Goal: Navigation & Orientation: Find specific page/section

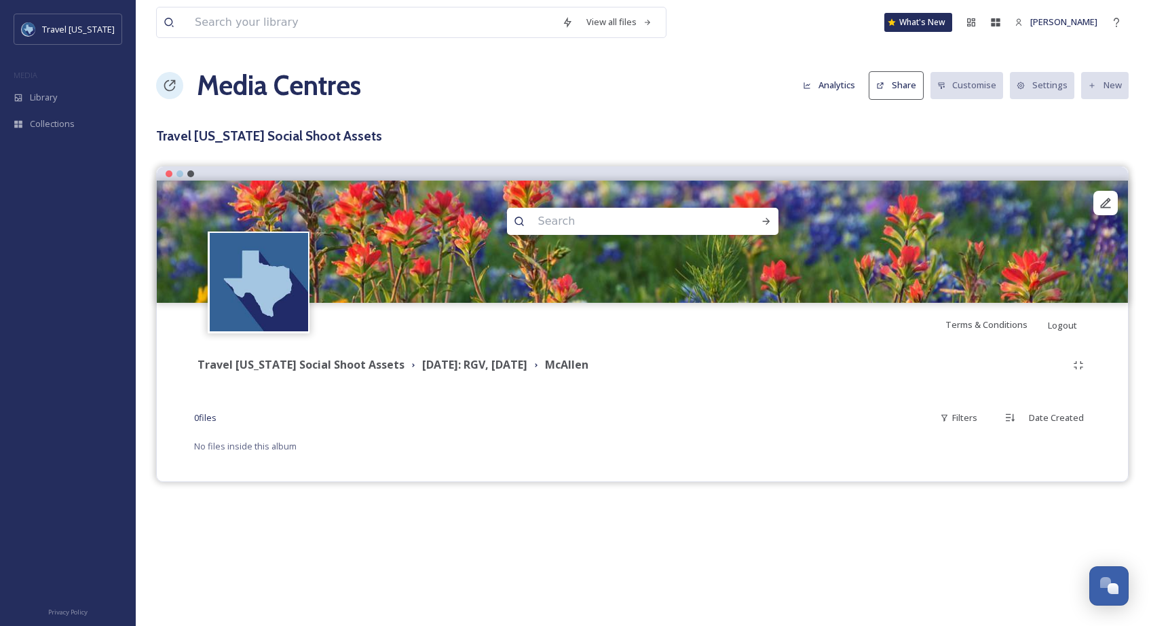
click at [403, 132] on h3 "Travel Texas Social Shoot Assets" at bounding box center [642, 136] width 973 height 20
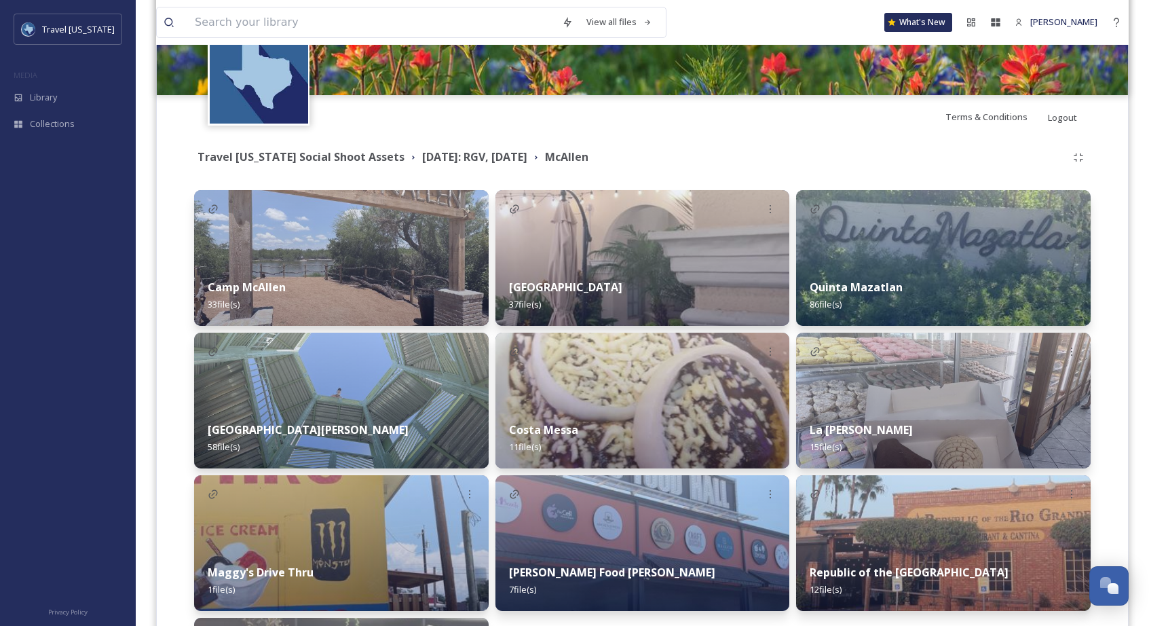
scroll to position [218, 0]
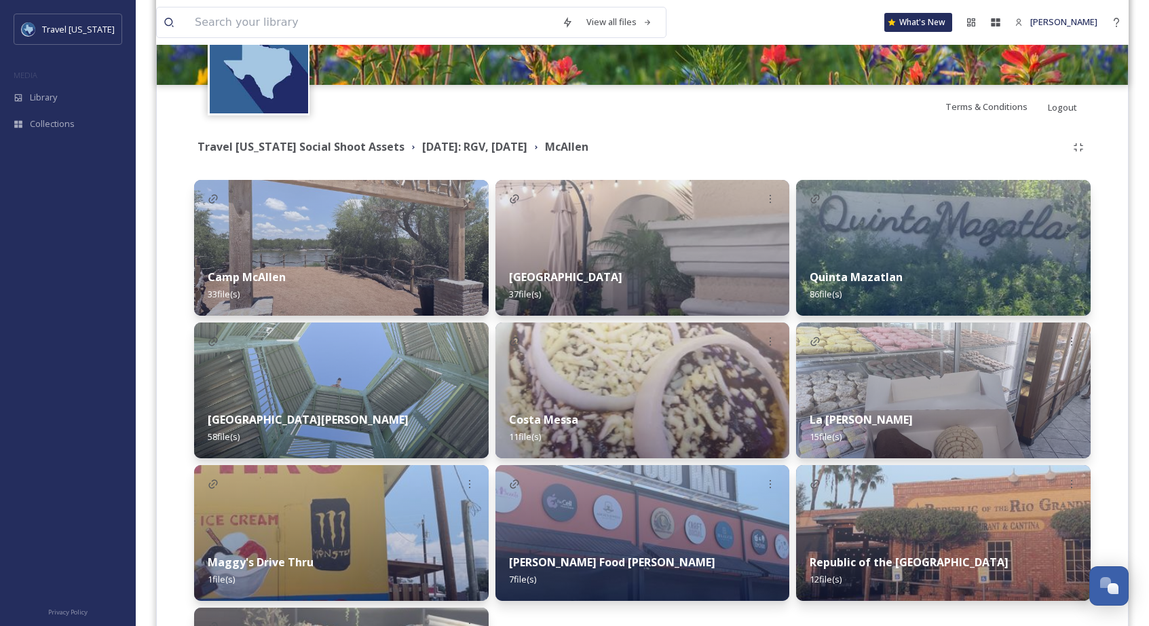
click at [404, 118] on div "Terms & Conditions Logout" at bounding box center [643, 106] width 972 height 43
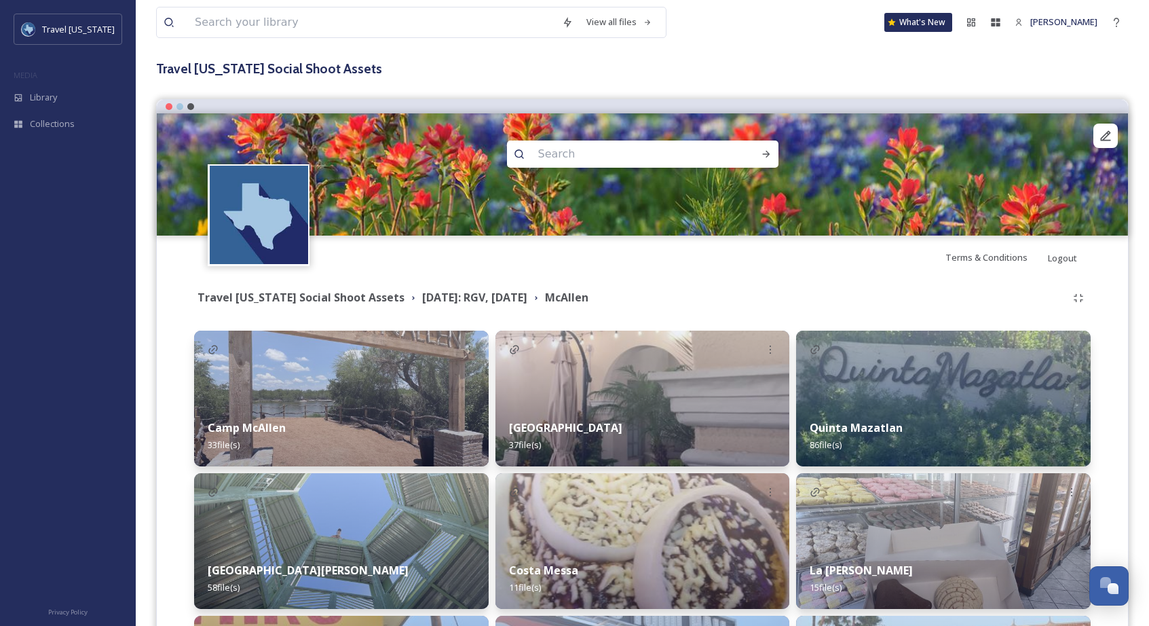
scroll to position [203, 0]
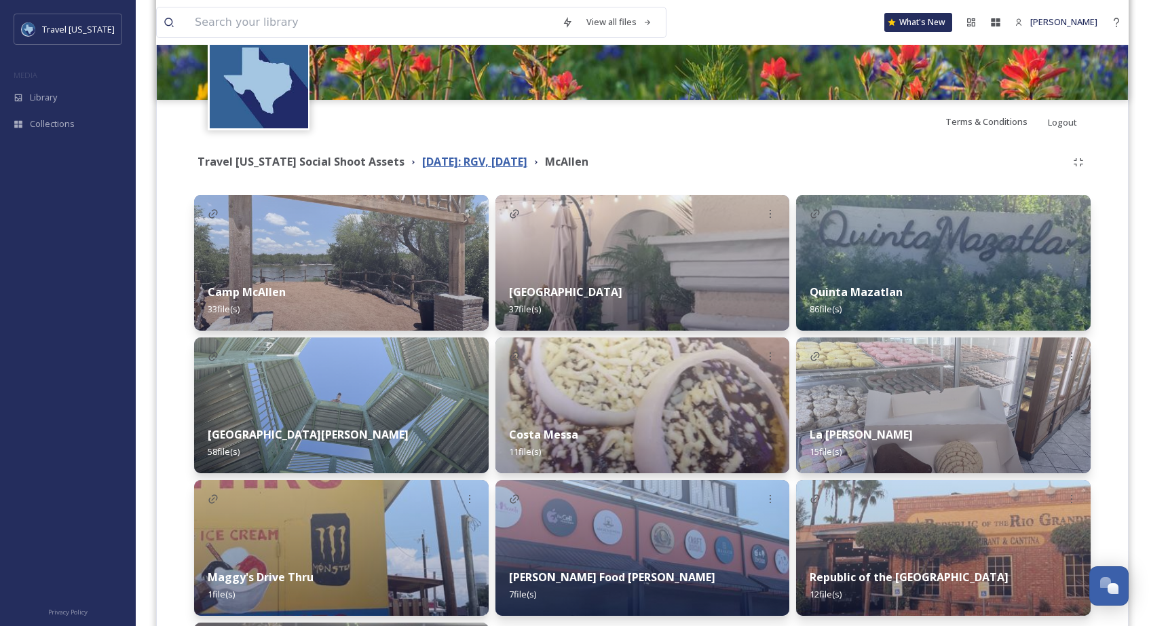
click at [449, 160] on strong "August 2025: RGV, Corpus Christi" at bounding box center [474, 161] width 105 height 15
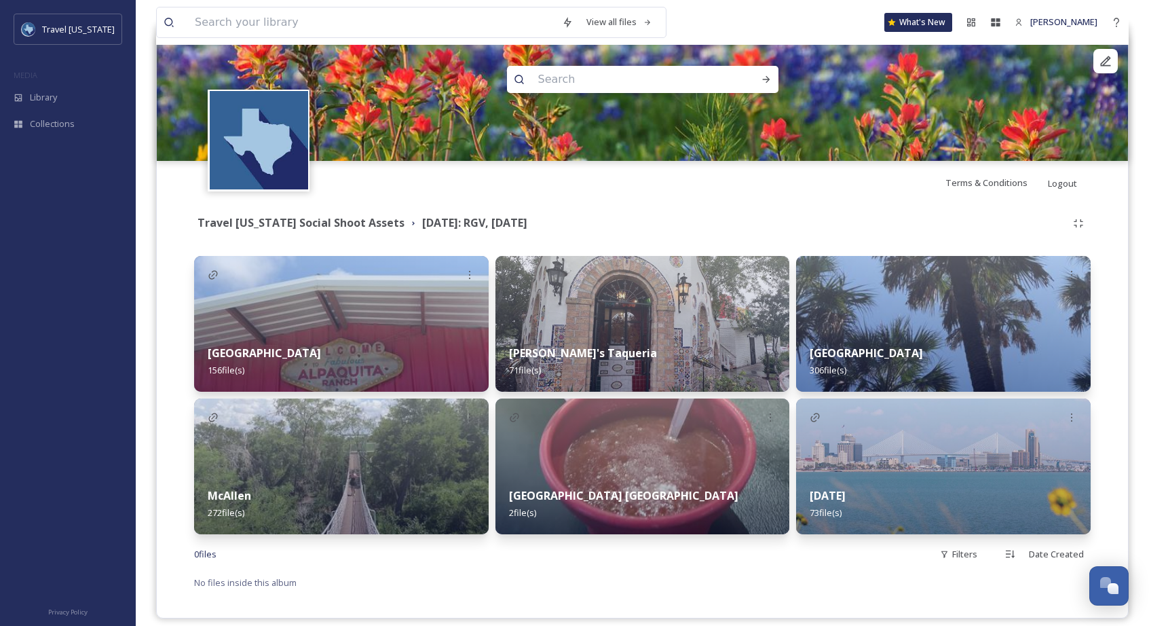
scroll to position [155, 0]
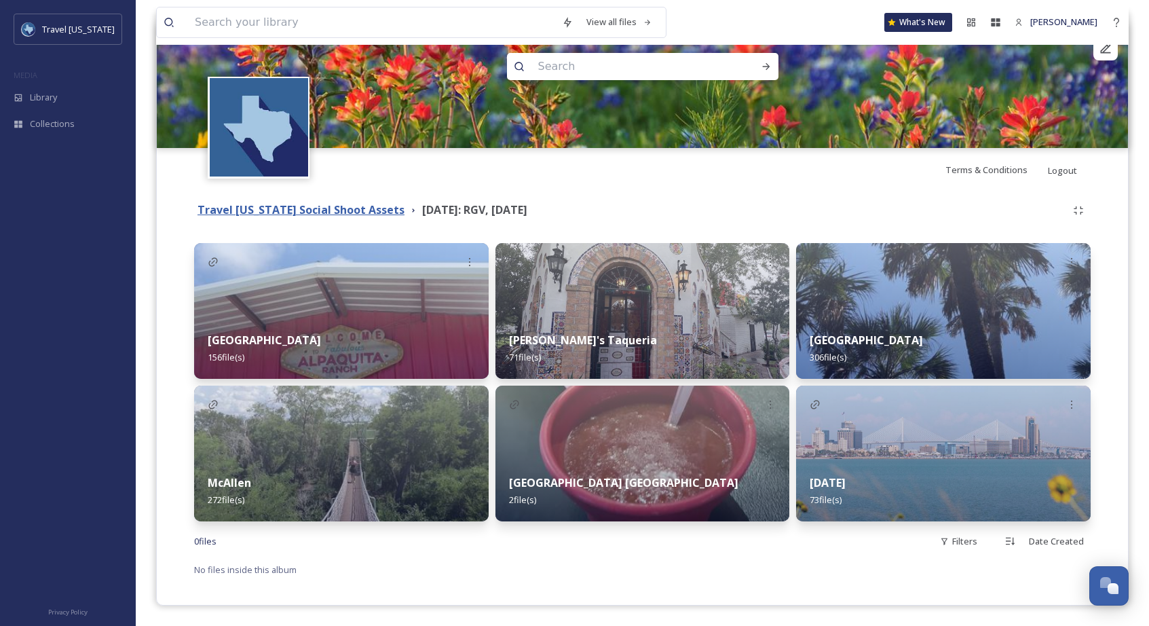
click at [316, 210] on strong "Travel Texas Social Shoot Assets" at bounding box center [301, 209] width 207 height 15
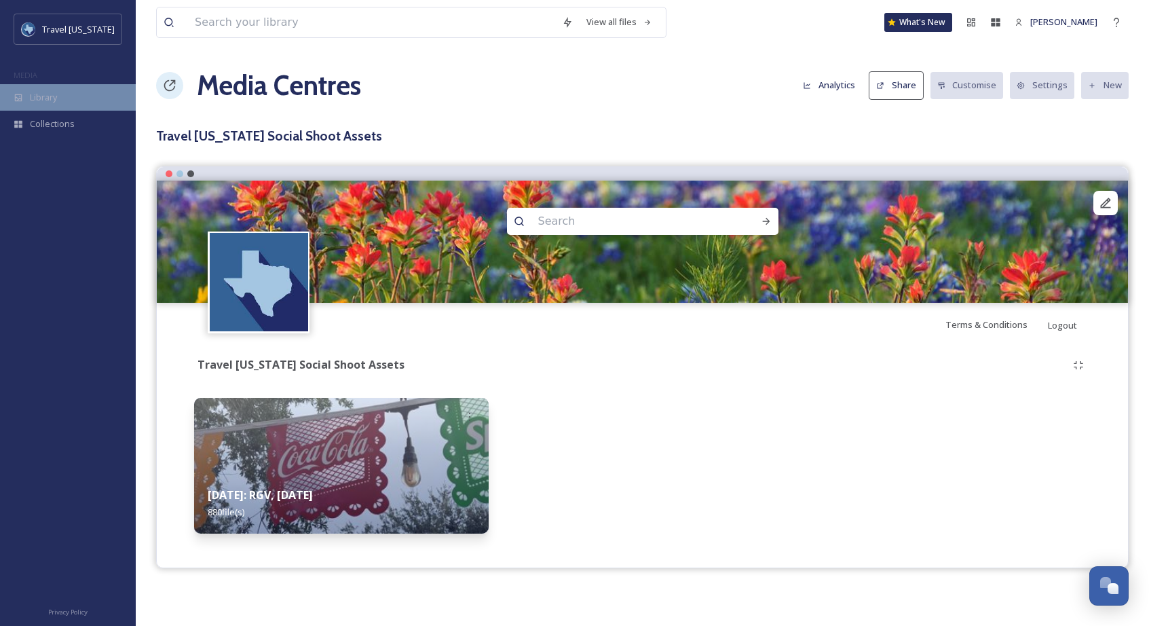
click at [38, 98] on span "Library" at bounding box center [43, 97] width 27 height 13
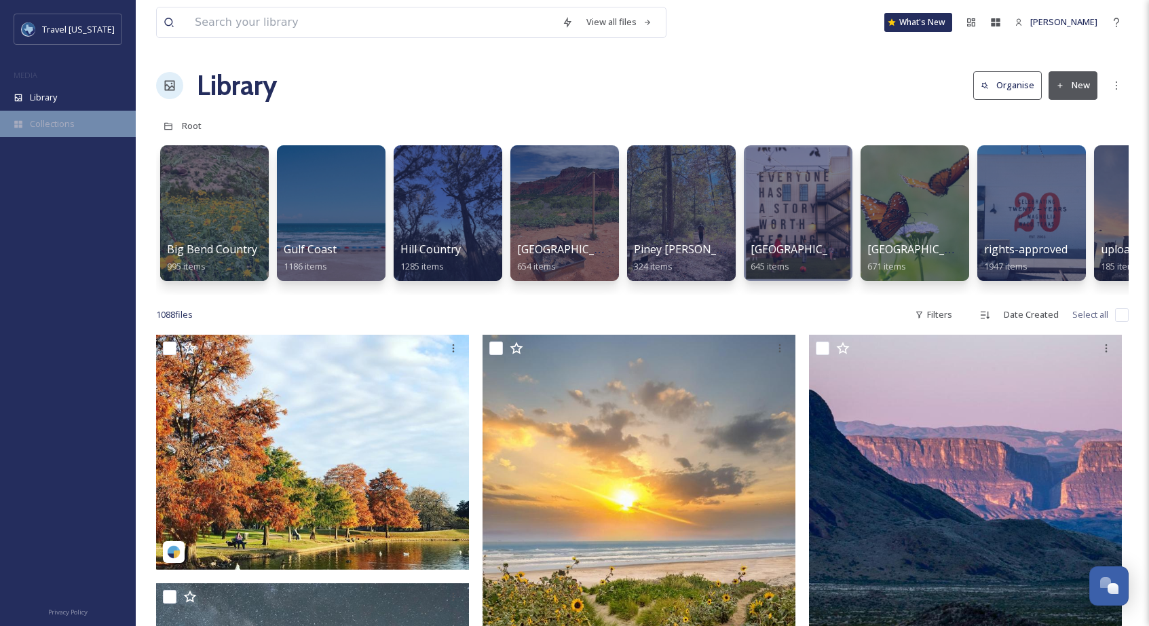
click at [37, 126] on span "Collections" at bounding box center [52, 123] width 45 height 13
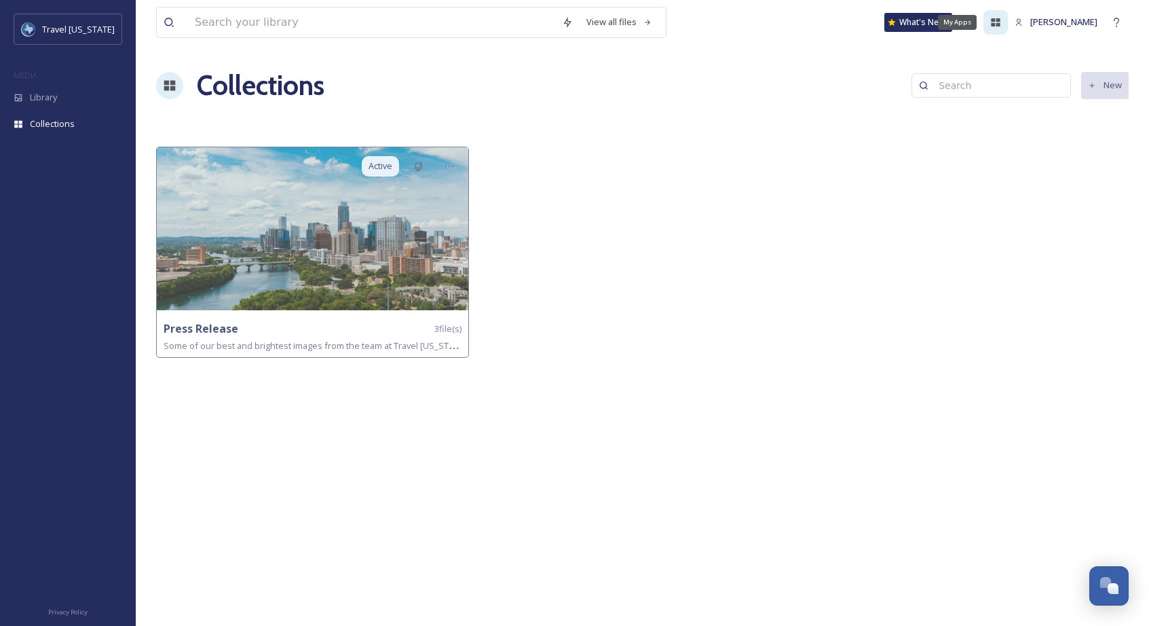
click at [1006, 16] on div "My Apps" at bounding box center [996, 22] width 24 height 24
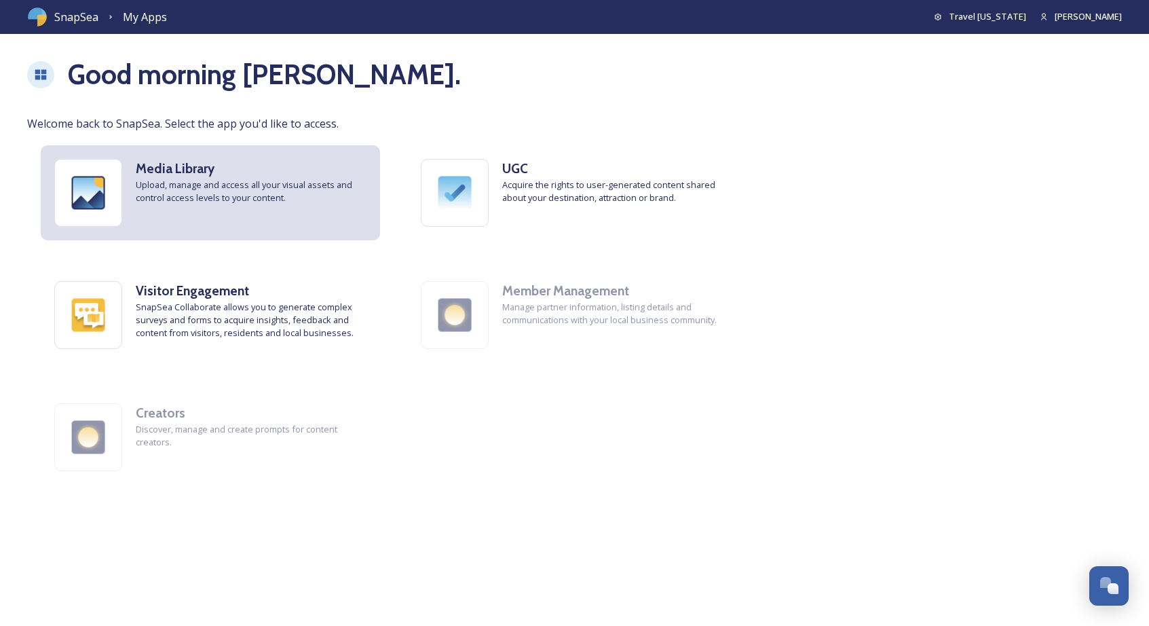
click at [186, 172] on strong "Media Library" at bounding box center [175, 168] width 79 height 16
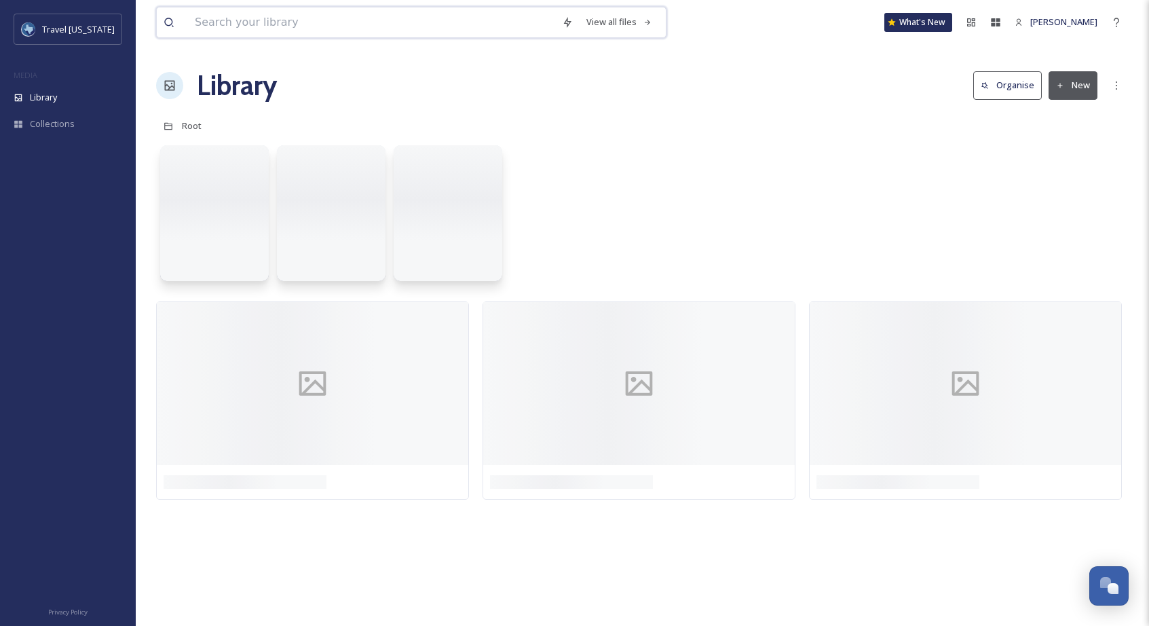
click at [266, 21] on input at bounding box center [371, 22] width 367 height 30
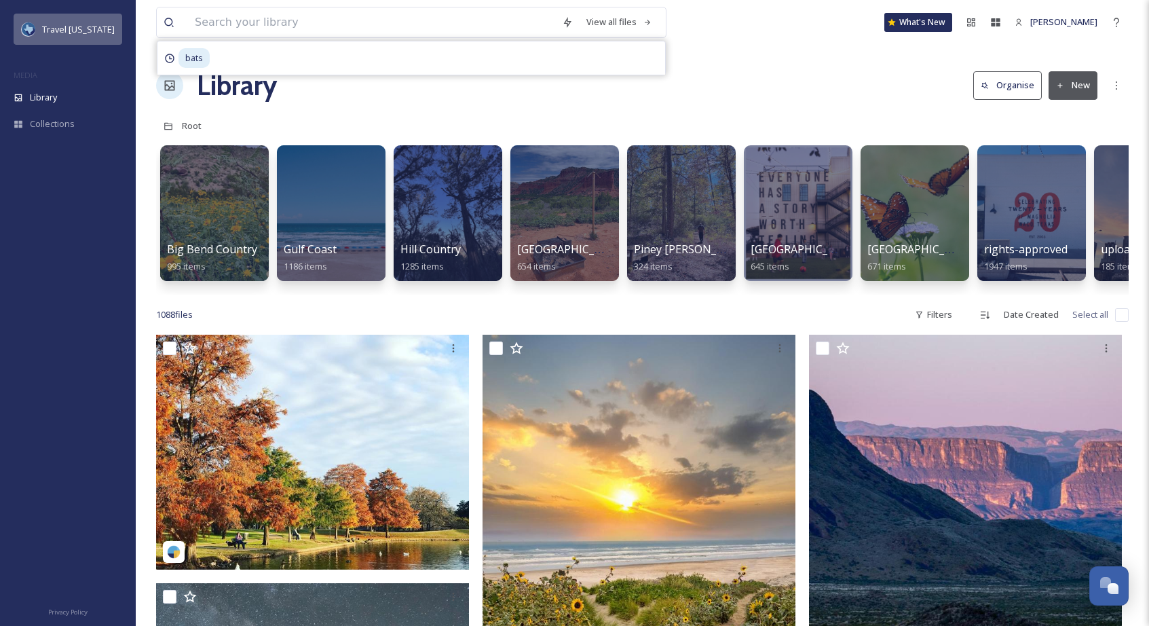
click at [79, 21] on div "Travel [US_STATE]" at bounding box center [78, 29] width 73 height 16
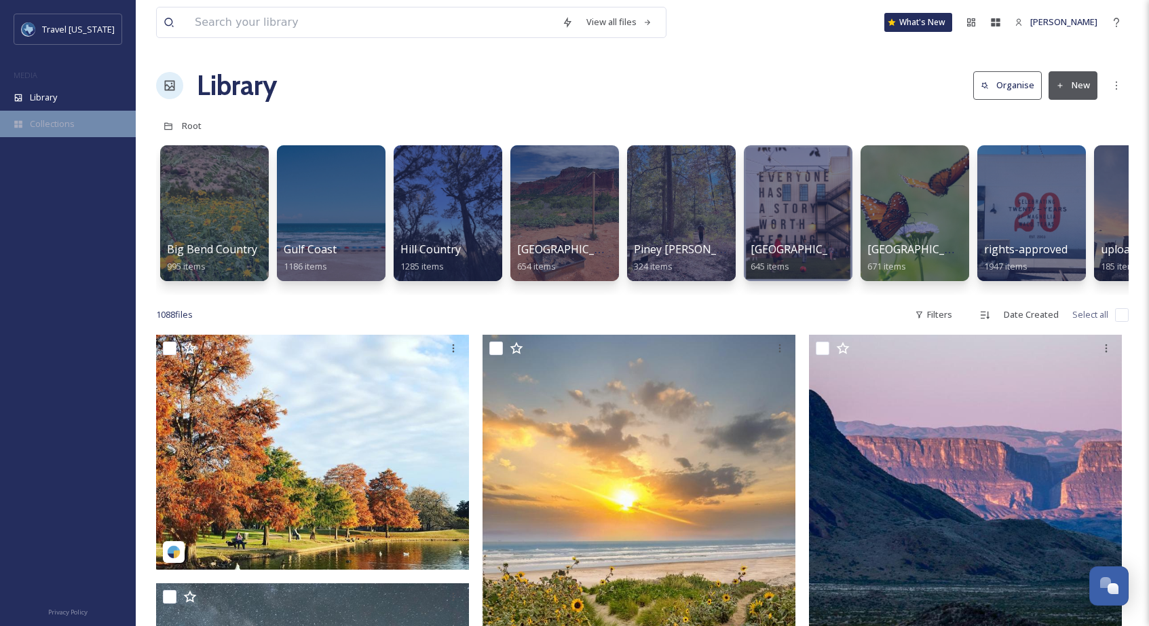
click at [47, 119] on span "Collections" at bounding box center [52, 123] width 45 height 13
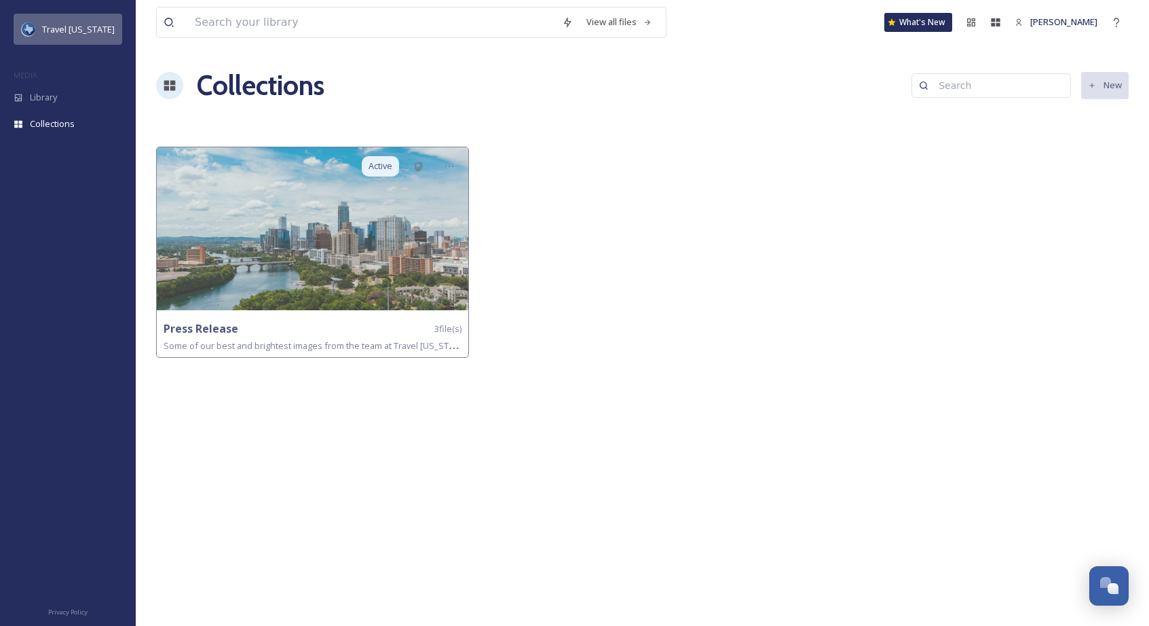
click at [42, 24] on span "Travel [US_STATE]" at bounding box center [78, 29] width 73 height 12
click at [29, 29] on img at bounding box center [29, 29] width 14 height 14
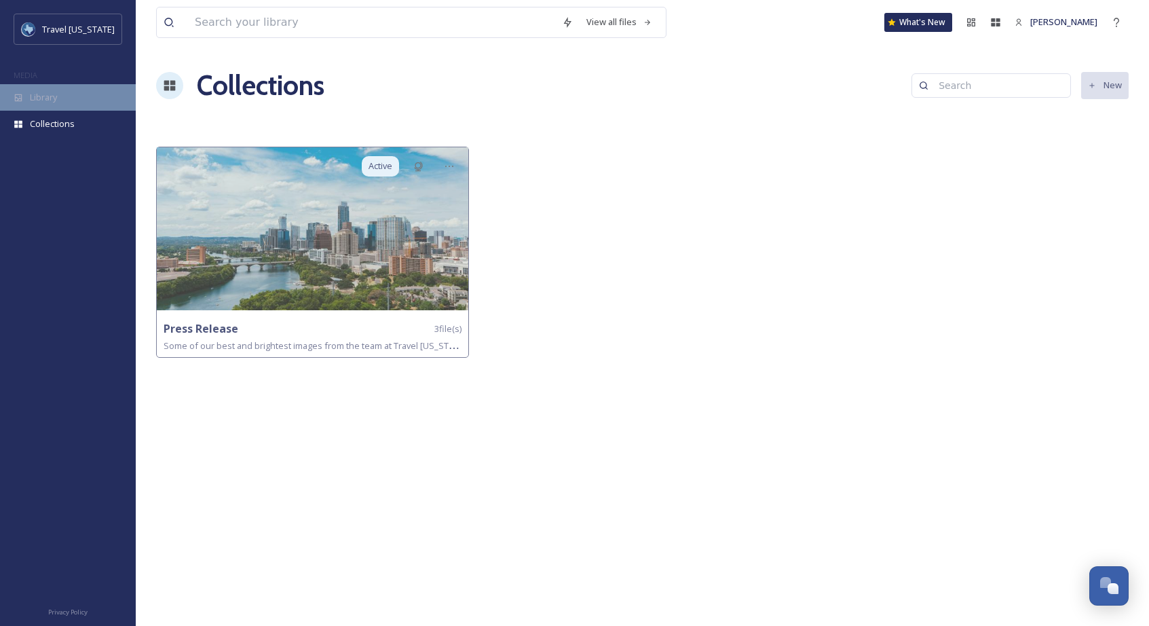
click at [62, 98] on div "Library" at bounding box center [68, 97] width 136 height 26
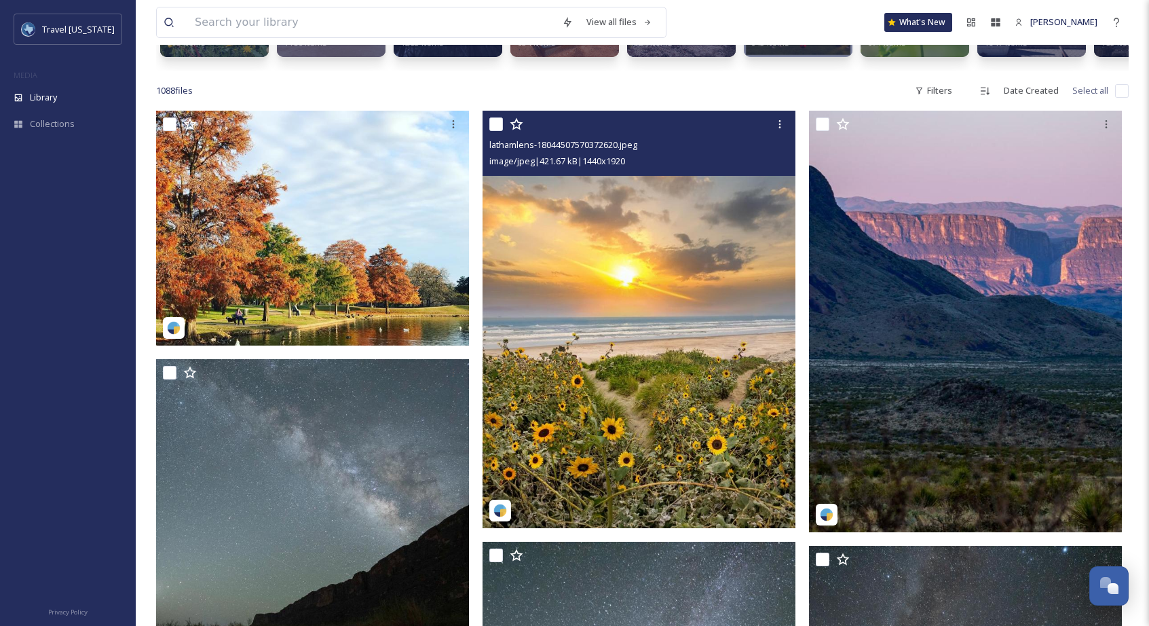
scroll to position [306, 0]
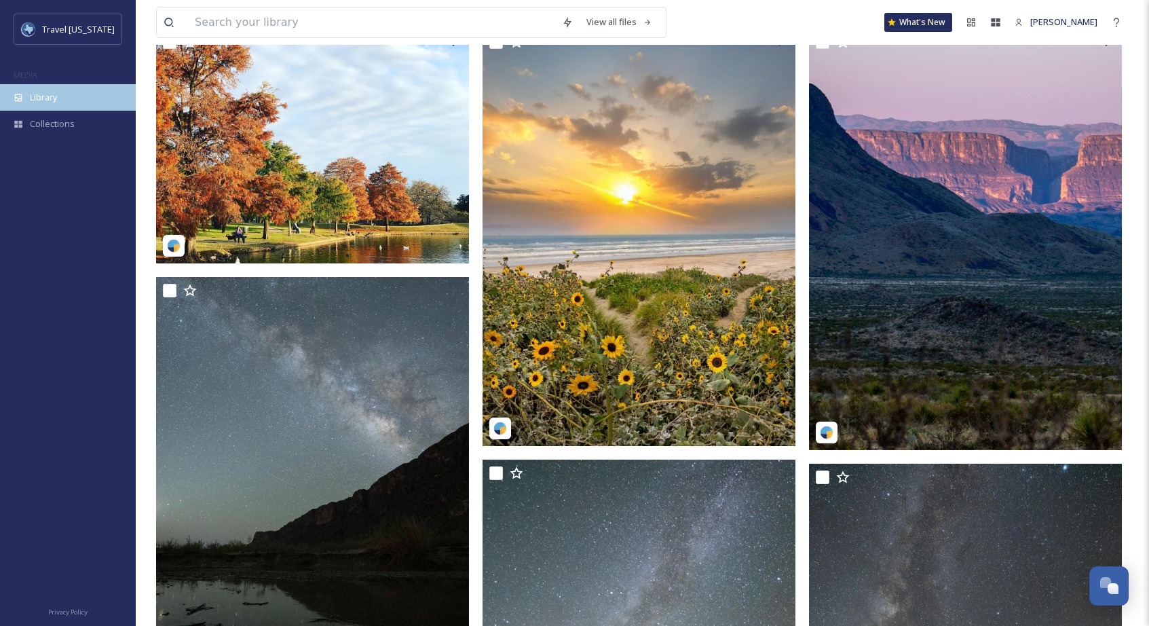
click at [56, 96] on span "Library" at bounding box center [43, 97] width 27 height 13
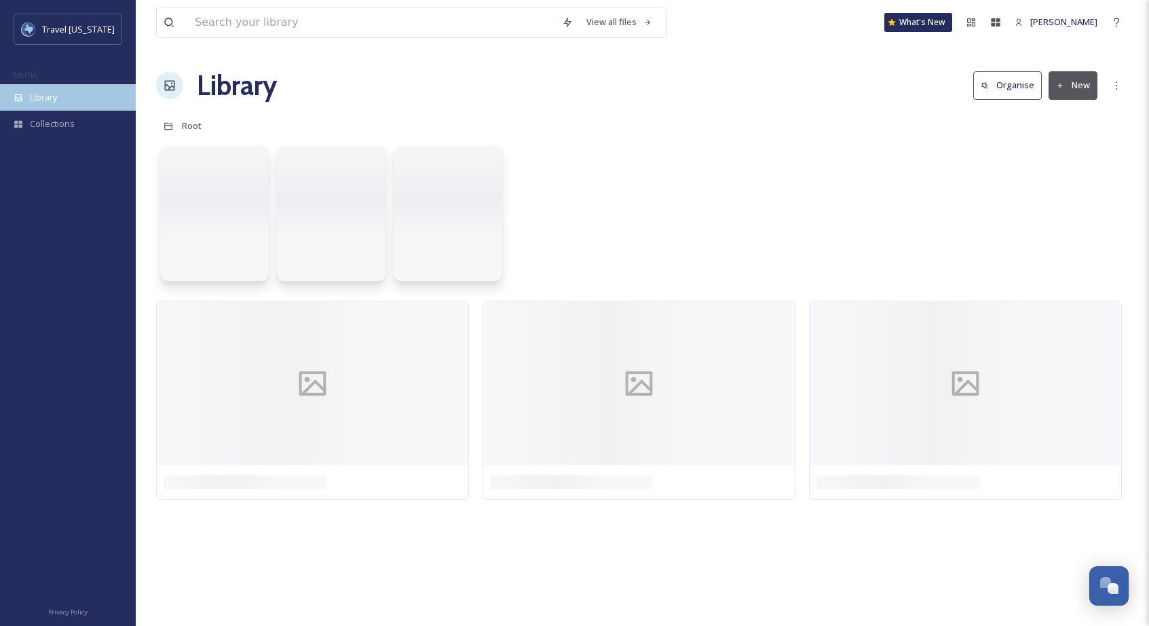
scroll to position [0, 0]
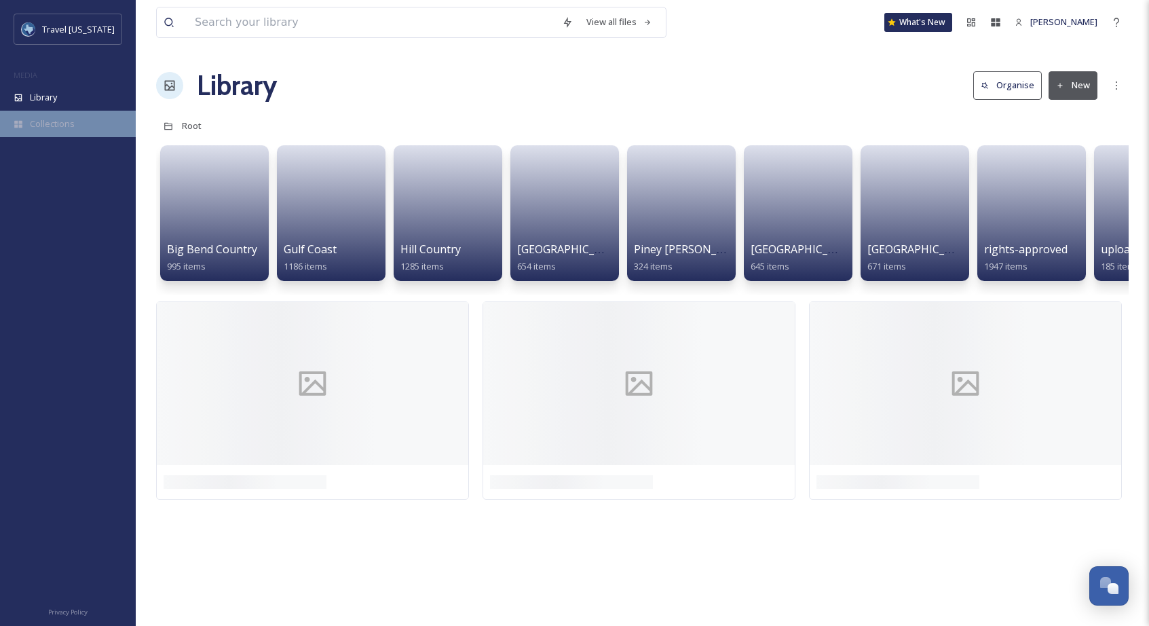
click at [56, 124] on span "Collections" at bounding box center [52, 123] width 45 height 13
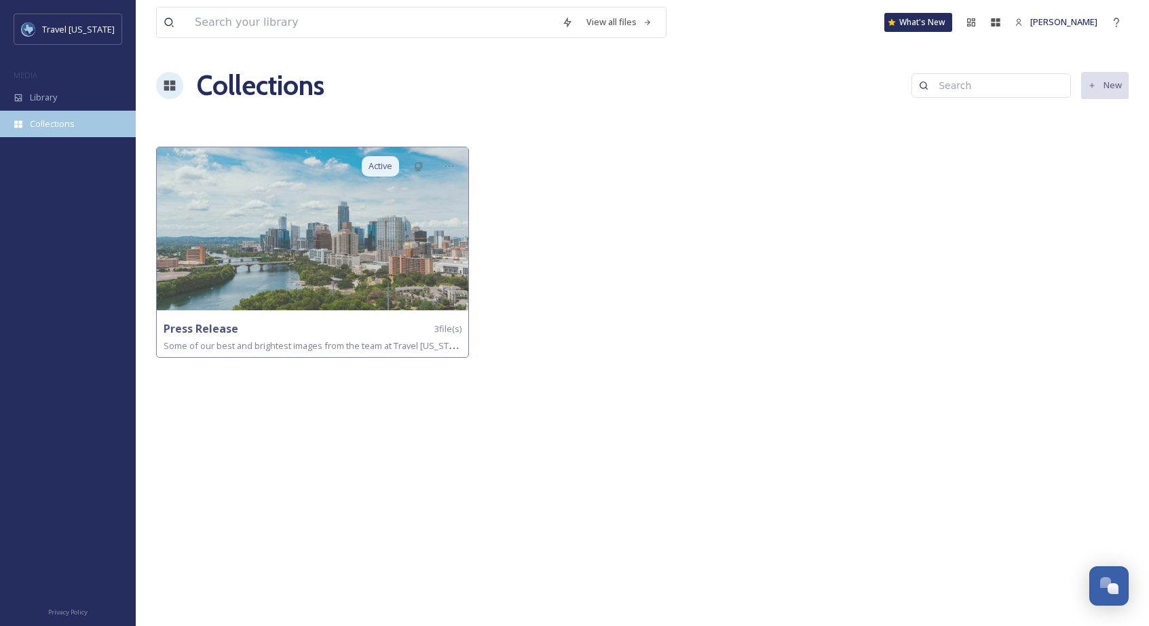
click at [62, 117] on span "Collections" at bounding box center [52, 123] width 45 height 13
click at [59, 91] on div "Library" at bounding box center [68, 97] width 136 height 26
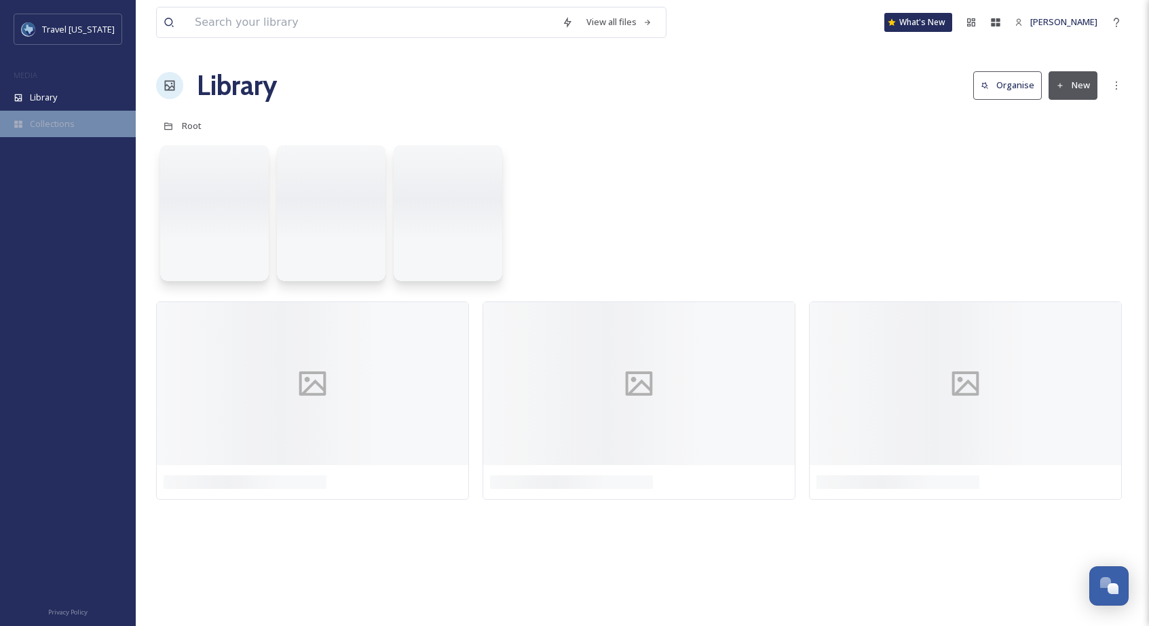
click at [66, 117] on span "Collections" at bounding box center [52, 123] width 45 height 13
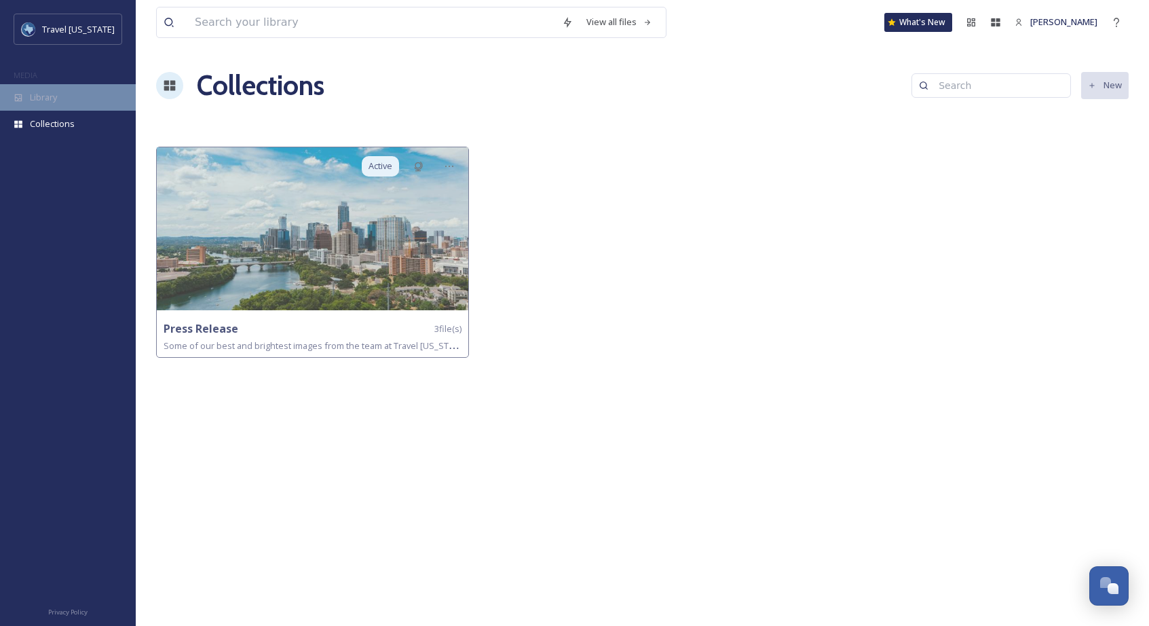
click at [43, 100] on span "Library" at bounding box center [43, 97] width 27 height 13
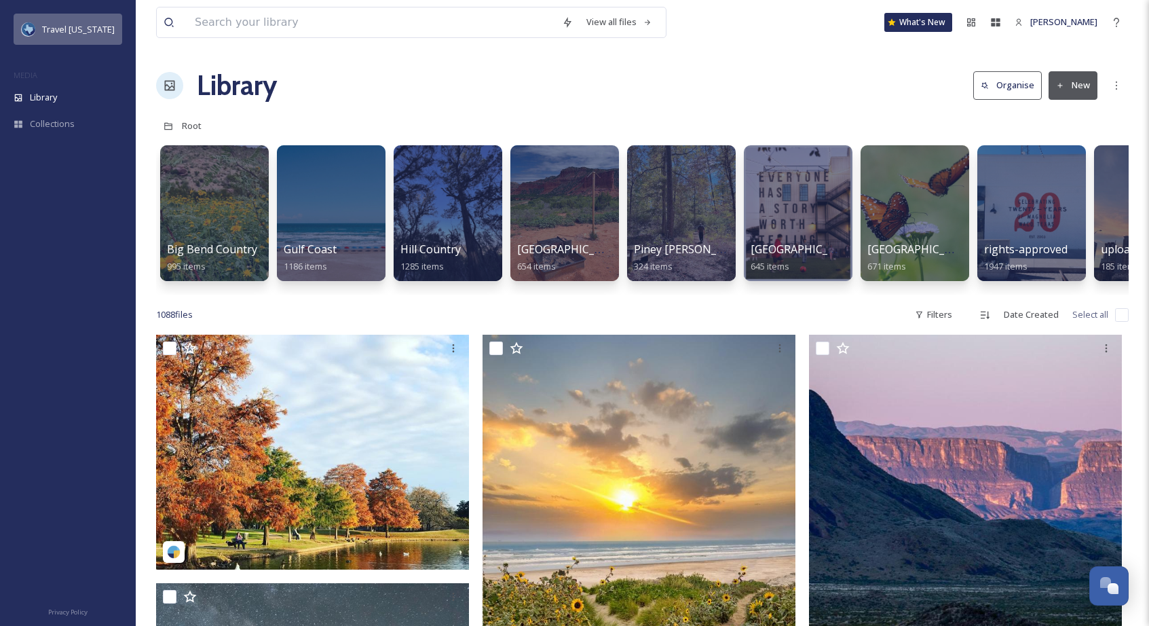
click at [66, 24] on span "Travel [US_STATE]" at bounding box center [78, 29] width 73 height 12
click at [60, 32] on span "Travel [US_STATE]" at bounding box center [78, 29] width 73 height 12
click at [434, 86] on div "Library Organise New" at bounding box center [642, 85] width 973 height 41
click at [29, 125] on div "Collections" at bounding box center [68, 124] width 136 height 26
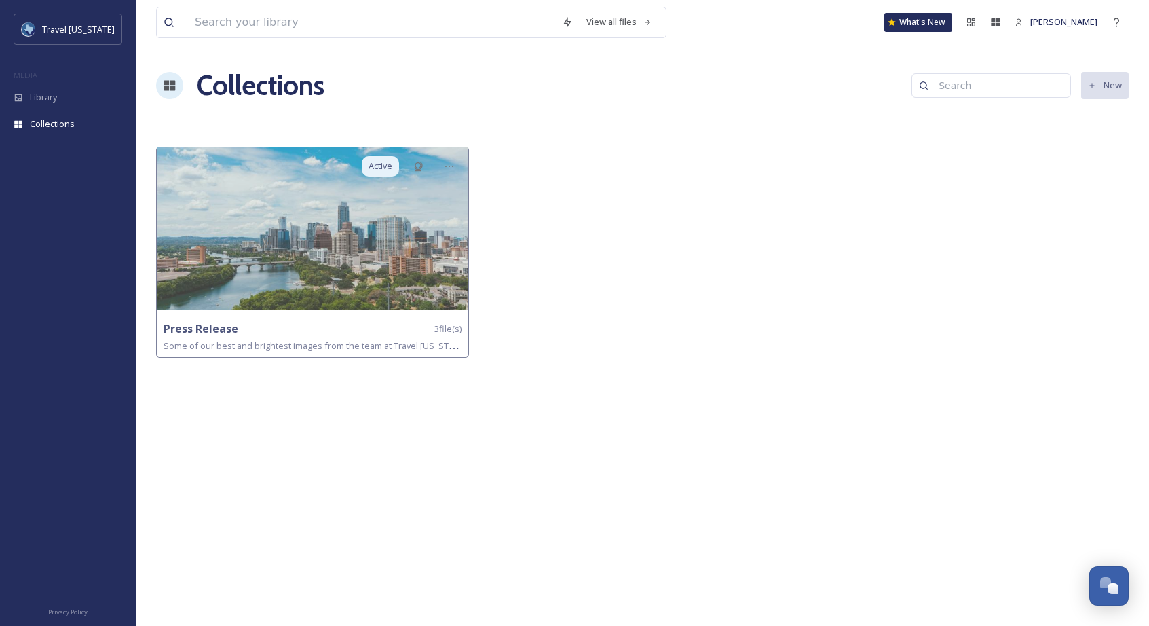
click at [493, 85] on div "Collections New" at bounding box center [642, 85] width 973 height 41
click at [1080, 29] on div "[PERSON_NAME]" at bounding box center [1056, 22] width 96 height 26
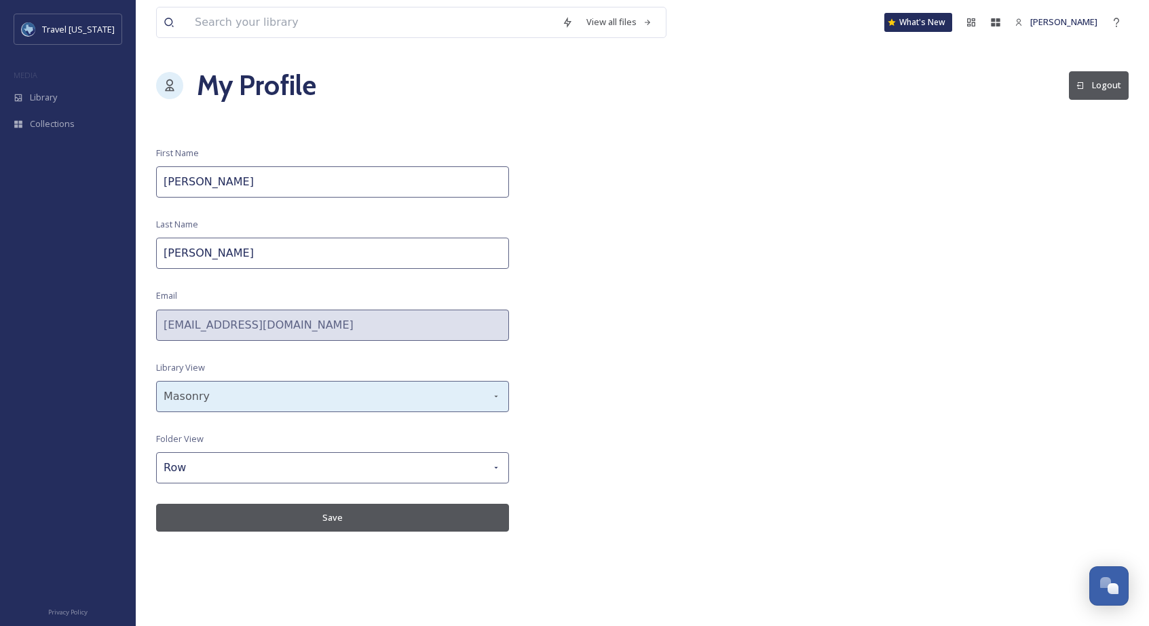
click at [433, 390] on div "Masonry" at bounding box center [332, 396] width 353 height 31
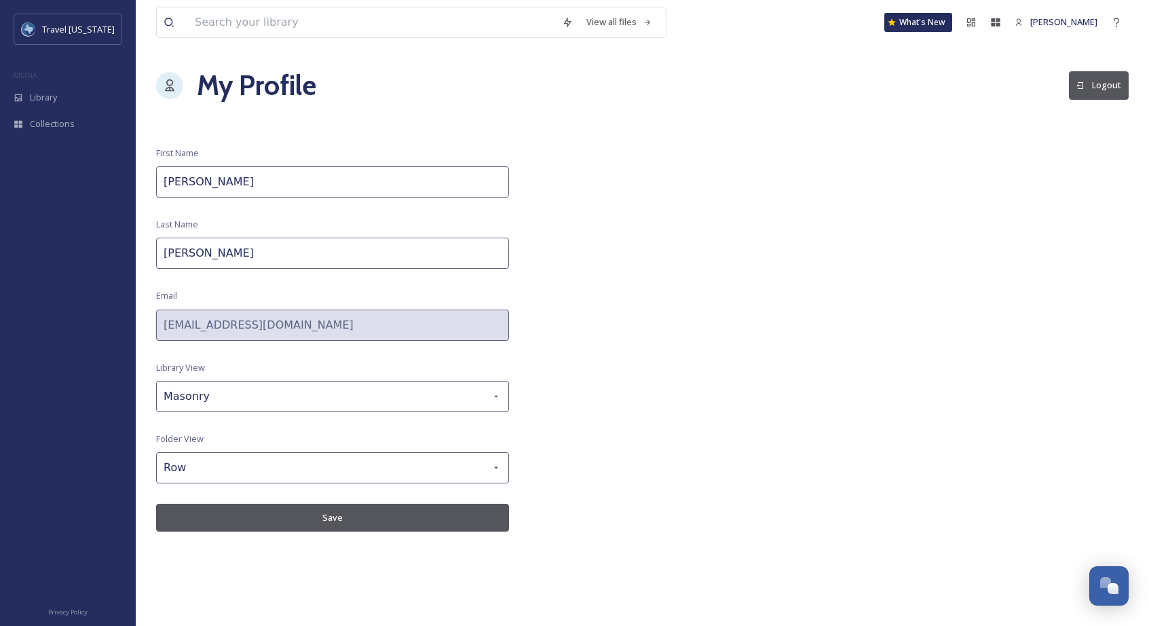
click at [557, 378] on div "View all files What's New Sam Blaufuss My Profile Logout First Name Sam Last Na…" at bounding box center [643, 313] width 1014 height 626
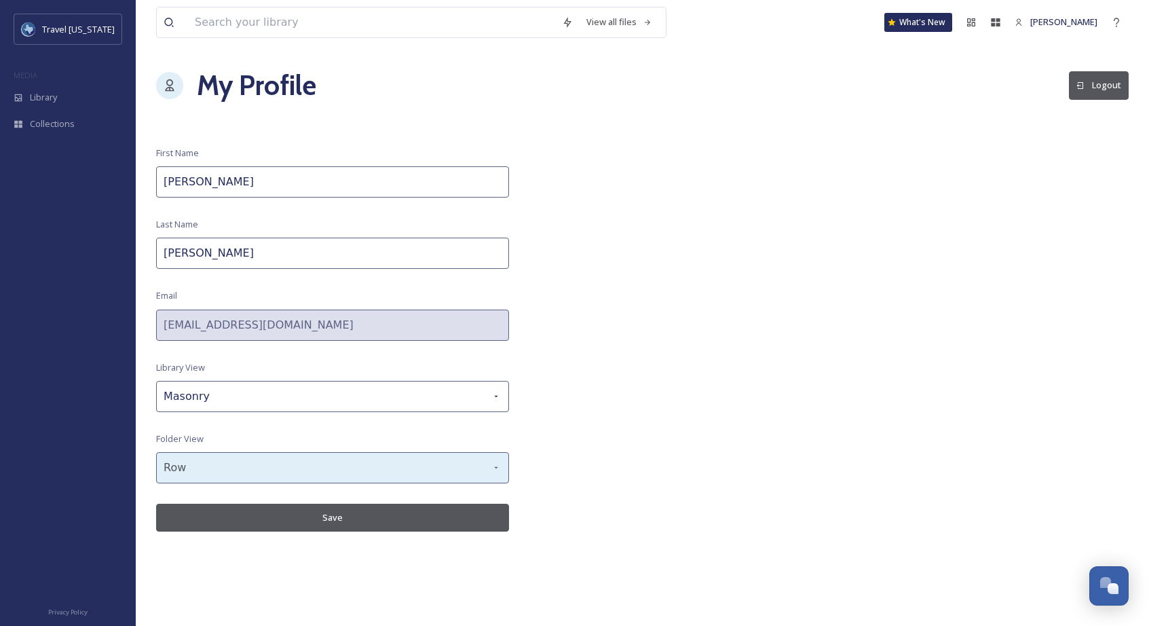
click at [420, 460] on div "Row" at bounding box center [332, 467] width 353 height 31
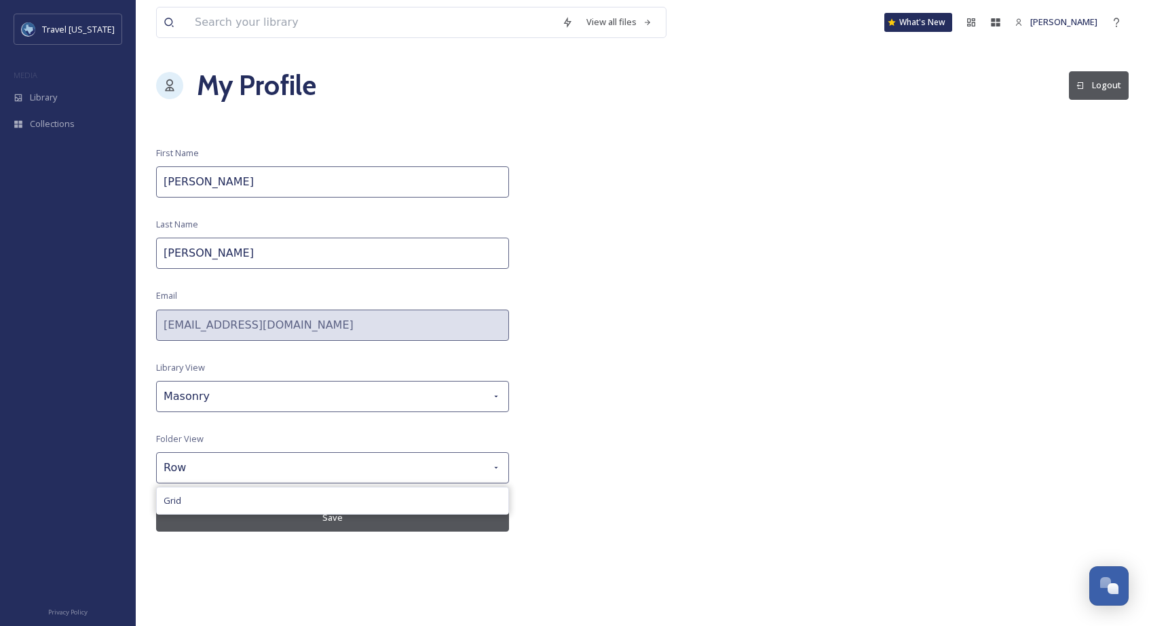
click at [577, 411] on div "View all files What's New Sam Blaufuss My Profile Logout First Name Sam Last Na…" at bounding box center [643, 313] width 1014 height 626
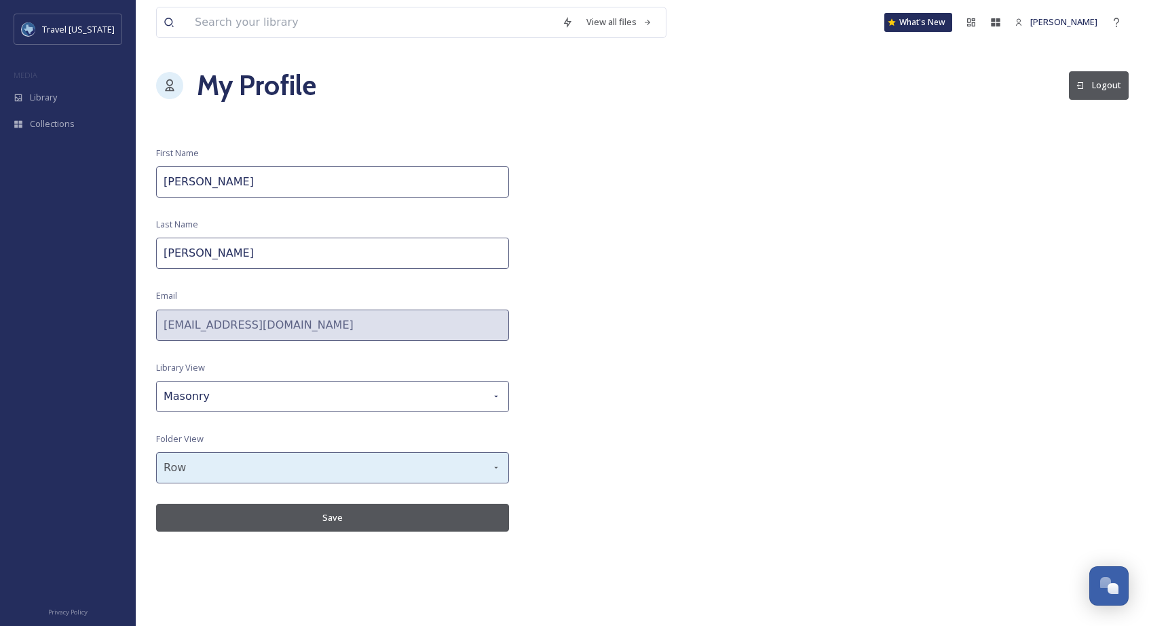
click at [477, 463] on div "Row" at bounding box center [332, 467] width 353 height 31
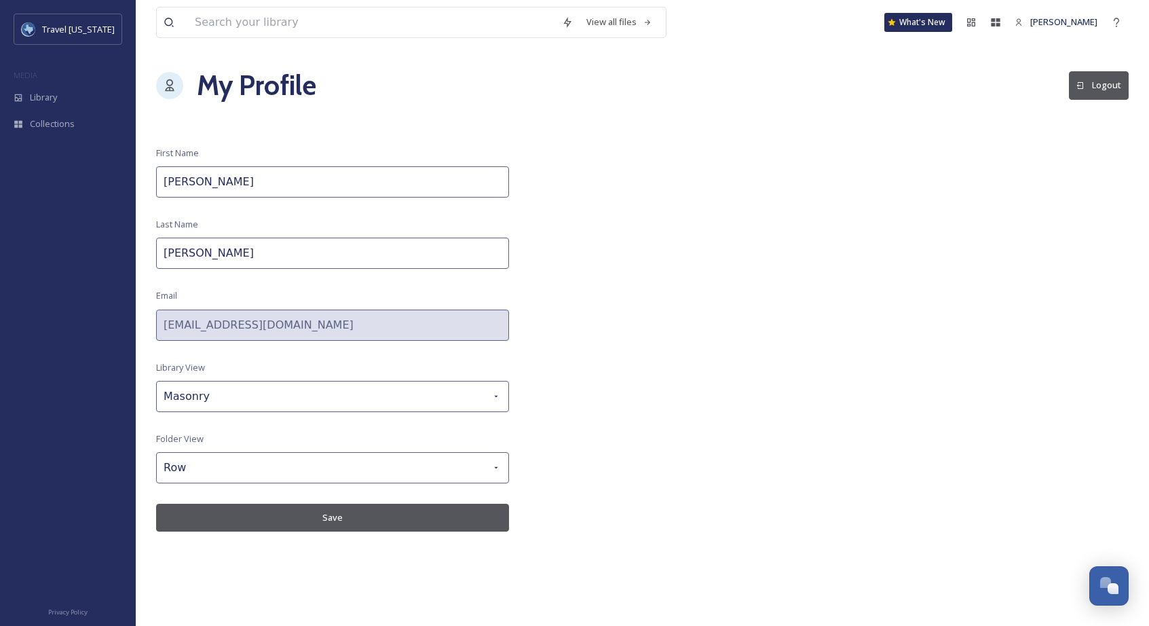
click at [577, 451] on div "View all files What's New Sam Blaufuss My Profile Logout First Name Sam Last Na…" at bounding box center [643, 313] width 1014 height 626
click at [58, 105] on div "Library" at bounding box center [68, 97] width 136 height 26
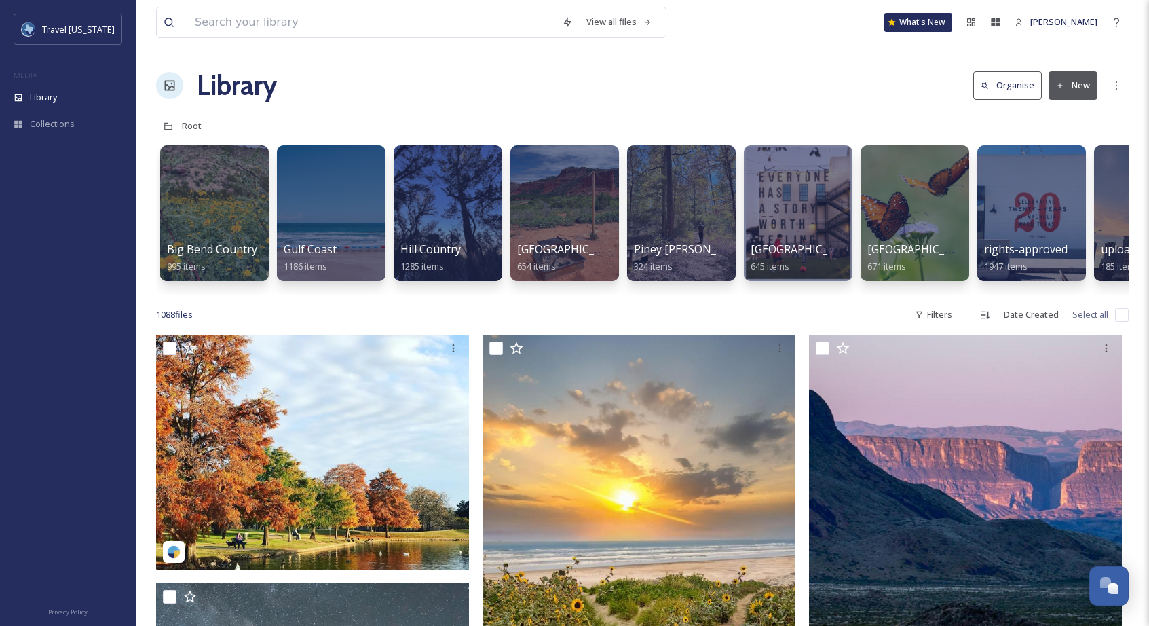
click at [1003, 73] on button "Organise" at bounding box center [1008, 85] width 69 height 28
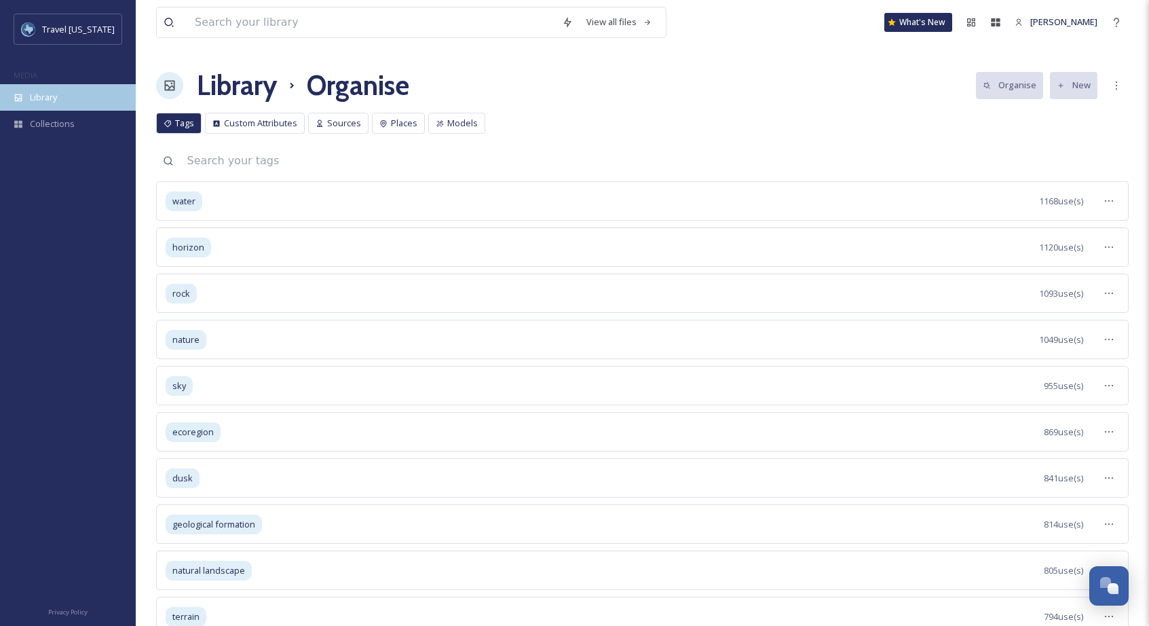
click at [50, 105] on div "Library" at bounding box center [68, 97] width 136 height 26
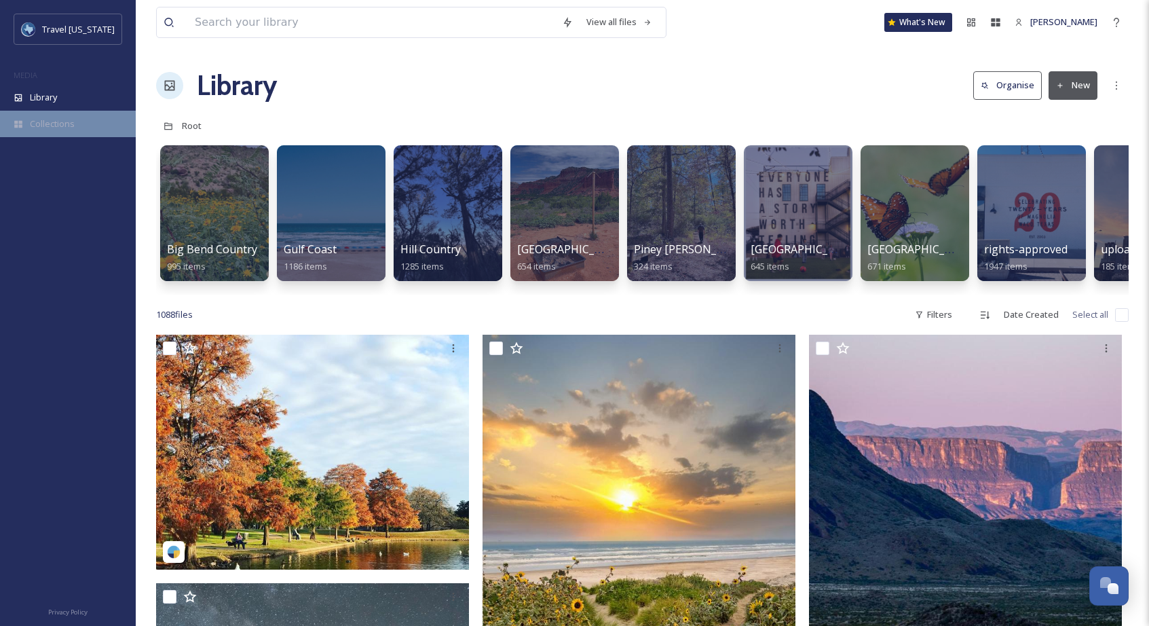
click at [70, 130] on div "Collections" at bounding box center [68, 124] width 136 height 26
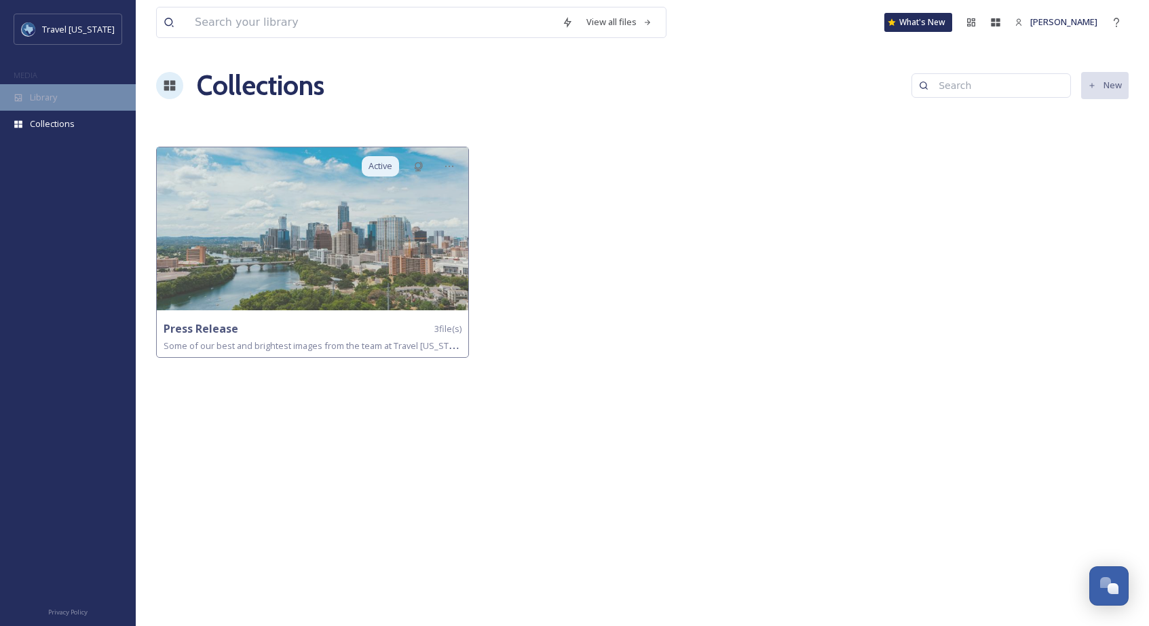
click at [70, 90] on div "Library" at bounding box center [68, 97] width 136 height 26
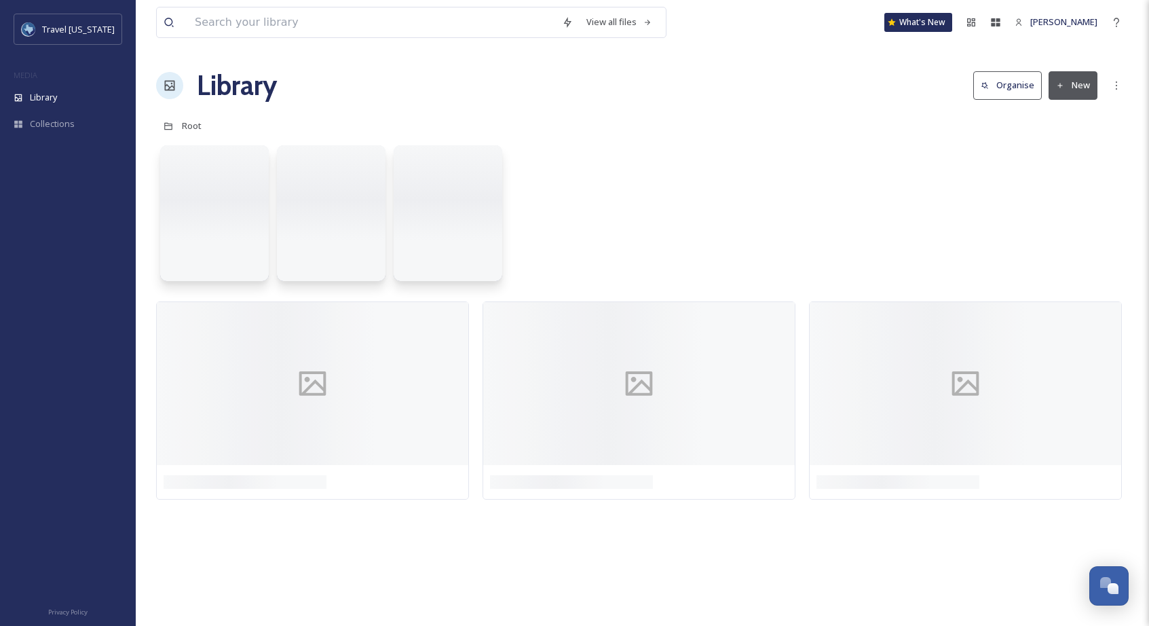
click at [355, 91] on div "Library Organise New" at bounding box center [642, 85] width 973 height 41
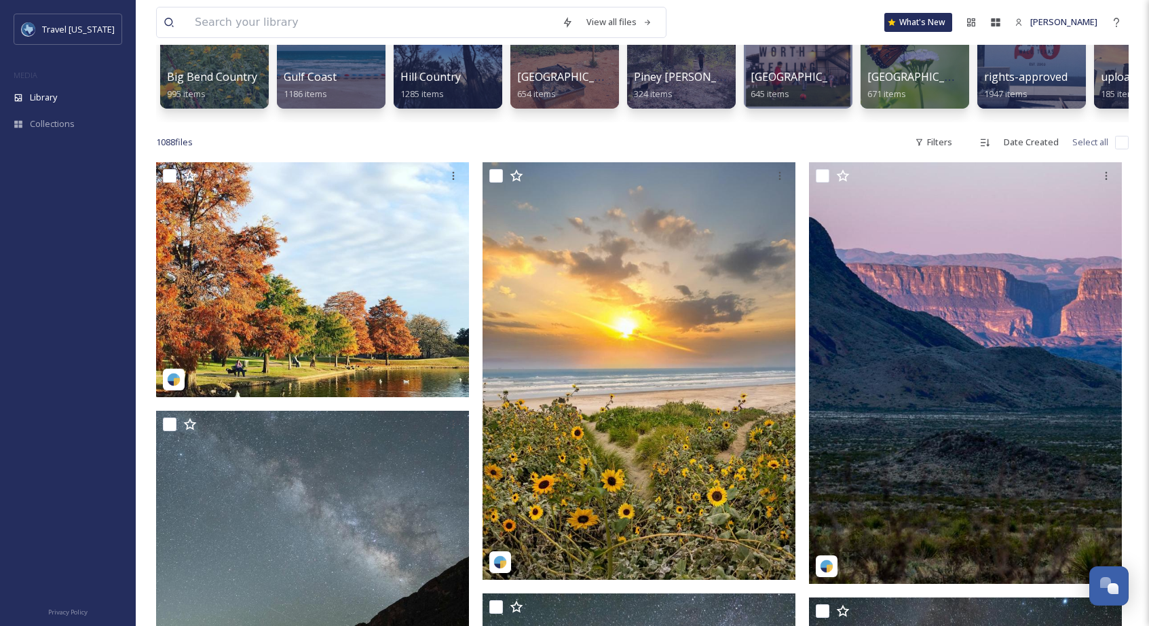
scroll to position [193, 0]
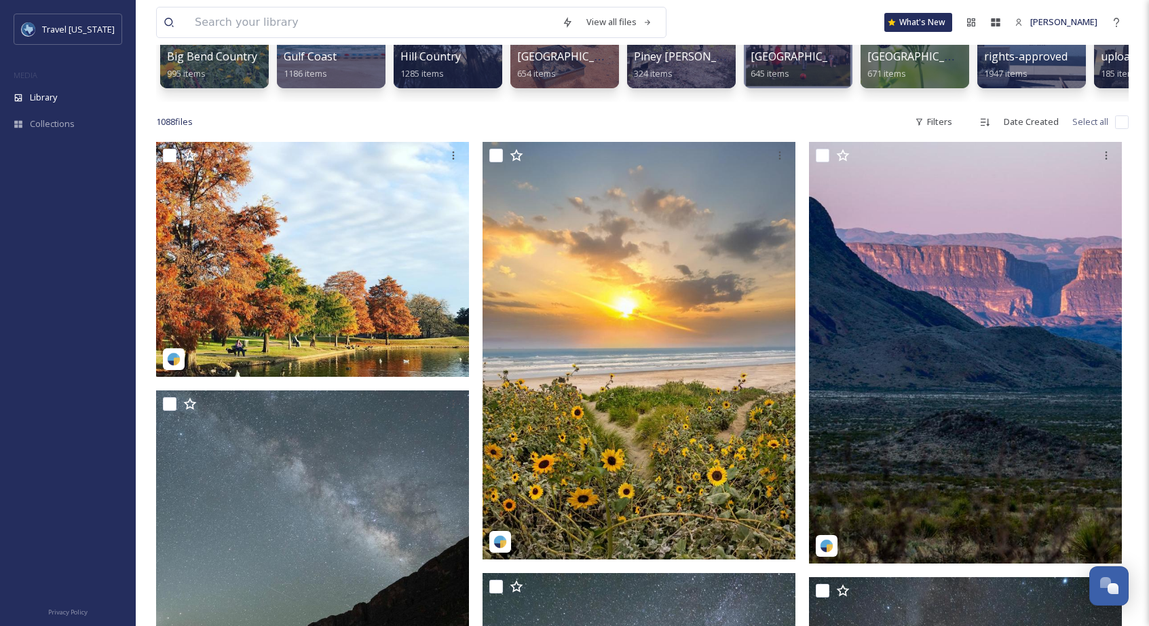
click at [367, 119] on div "1088 file s Filters Date Created Select all" at bounding box center [642, 122] width 973 height 26
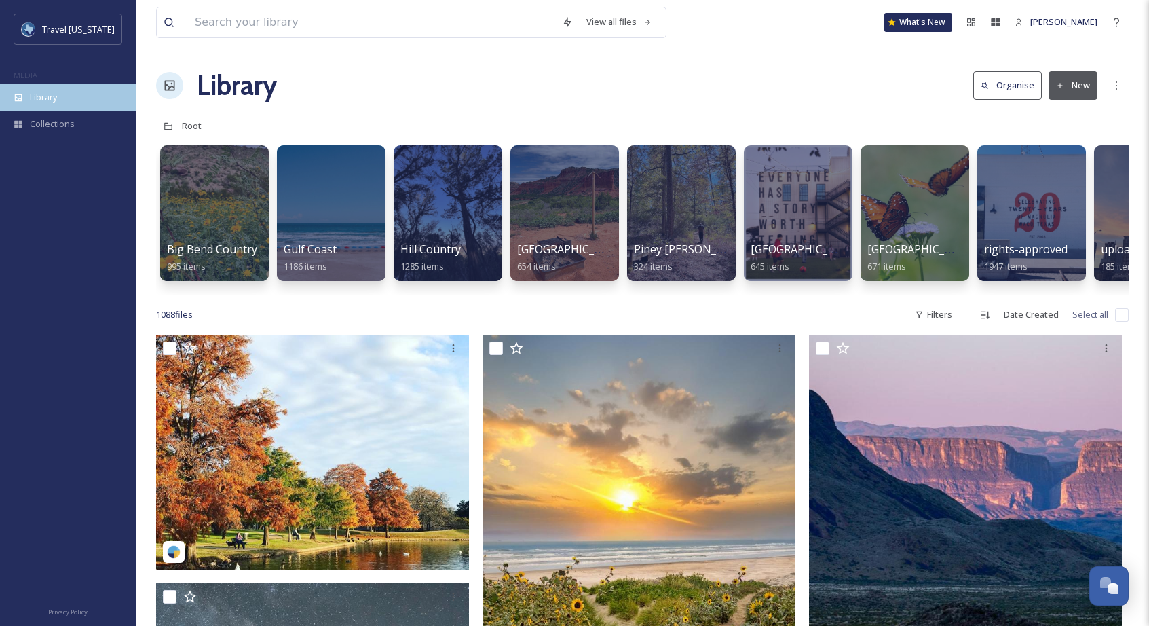
click at [60, 105] on div "Library" at bounding box center [68, 97] width 136 height 26
click at [61, 122] on span "Collections" at bounding box center [52, 123] width 45 height 13
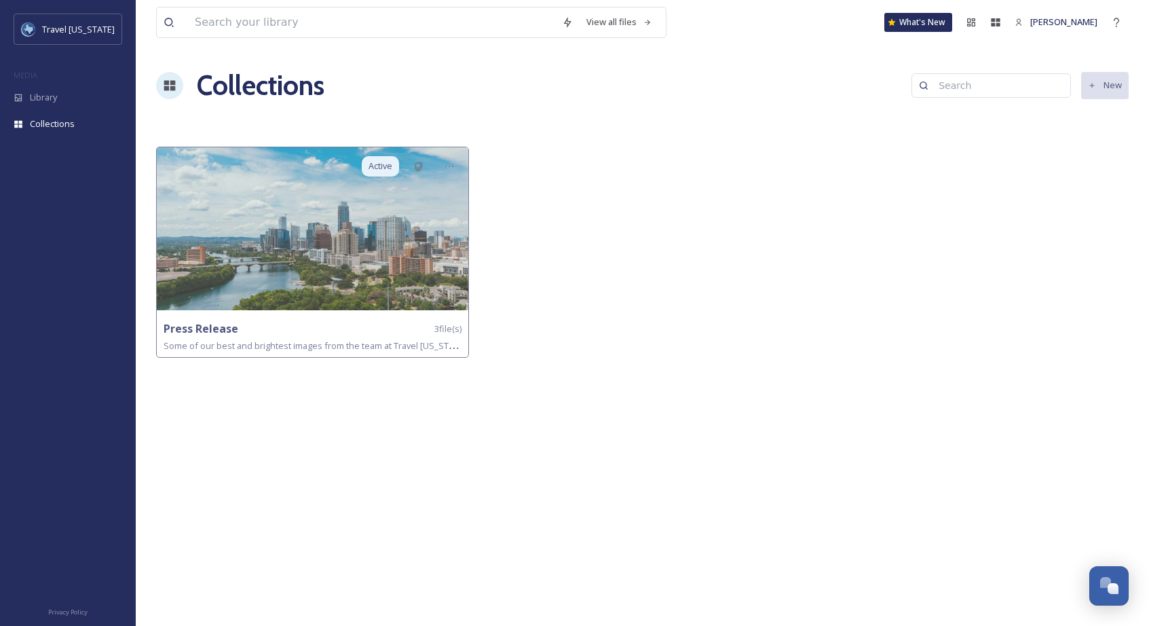
click at [167, 26] on icon at bounding box center [169, 22] width 11 height 11
click at [1000, 24] on div at bounding box center [996, 22] width 24 height 24
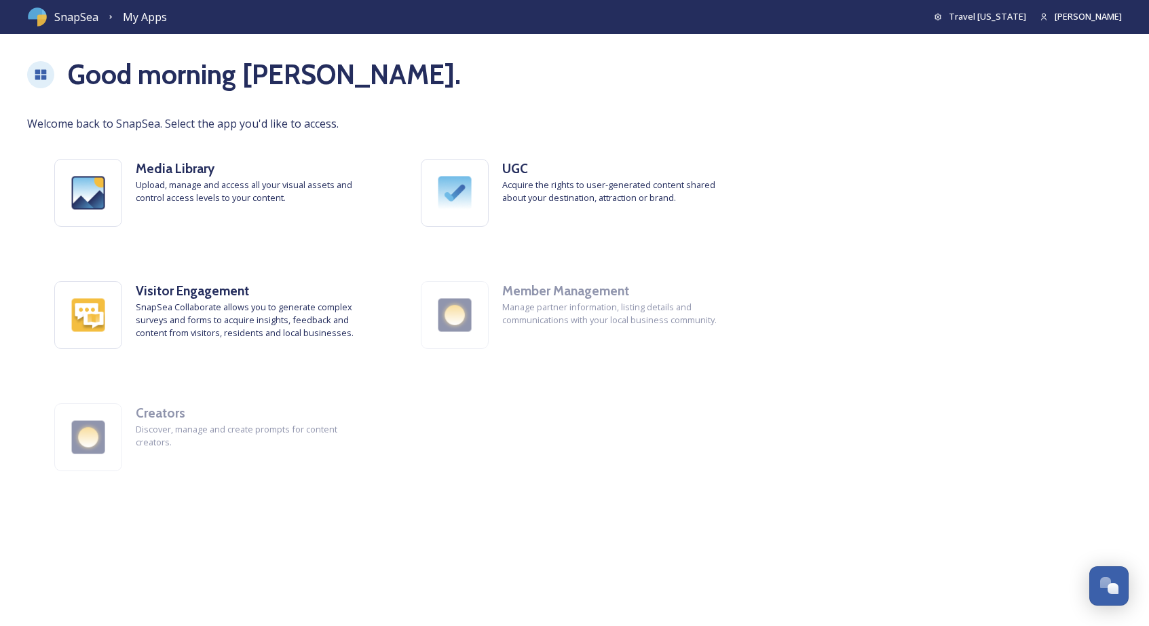
click at [75, 16] on span "SnapSea" at bounding box center [76, 17] width 44 height 16
click at [128, 20] on span "My Apps" at bounding box center [145, 17] width 44 height 15
click at [46, 74] on icon at bounding box center [41, 75] width 14 height 14
click at [23, 71] on div "Good morning Sam . Welcome back to SnapSea. Select the app you'd like to access…" at bounding box center [574, 340] width 1149 height 572
click at [993, 13] on span "Travel [US_STATE]" at bounding box center [987, 16] width 77 height 12
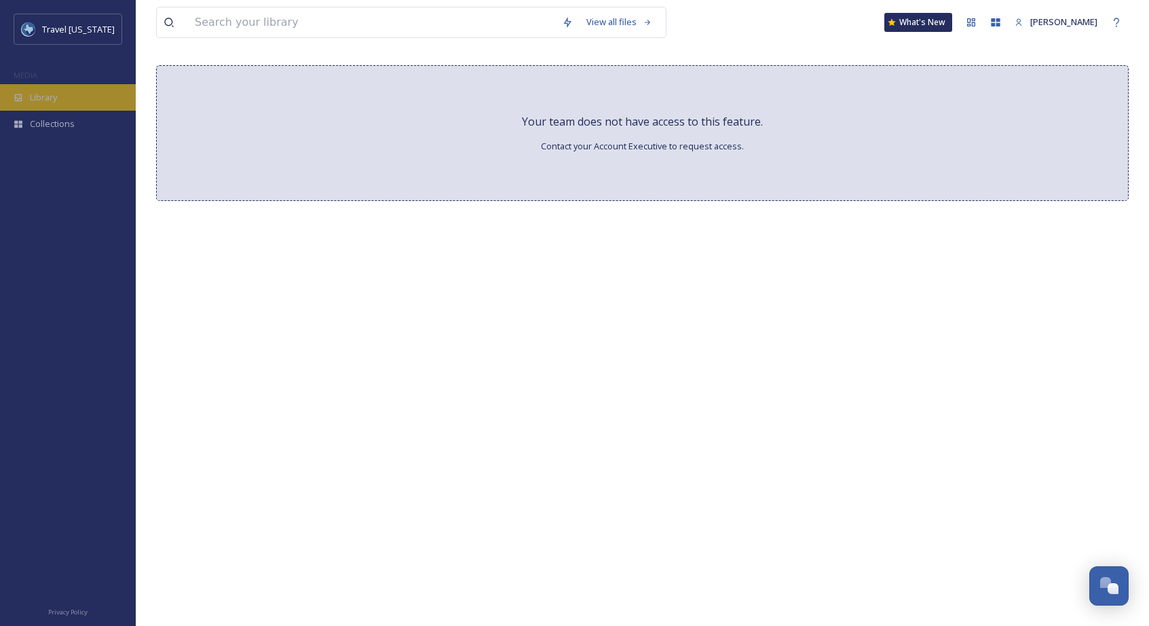
click at [59, 92] on div "Library" at bounding box center [68, 97] width 136 height 26
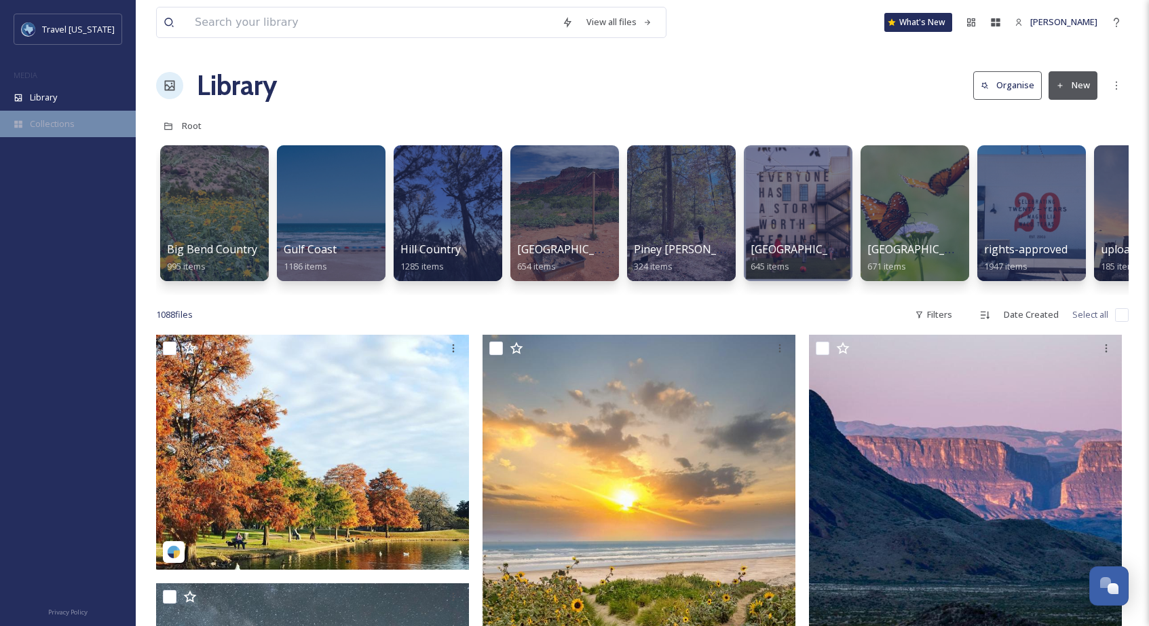
click at [60, 120] on span "Collections" at bounding box center [52, 123] width 45 height 13
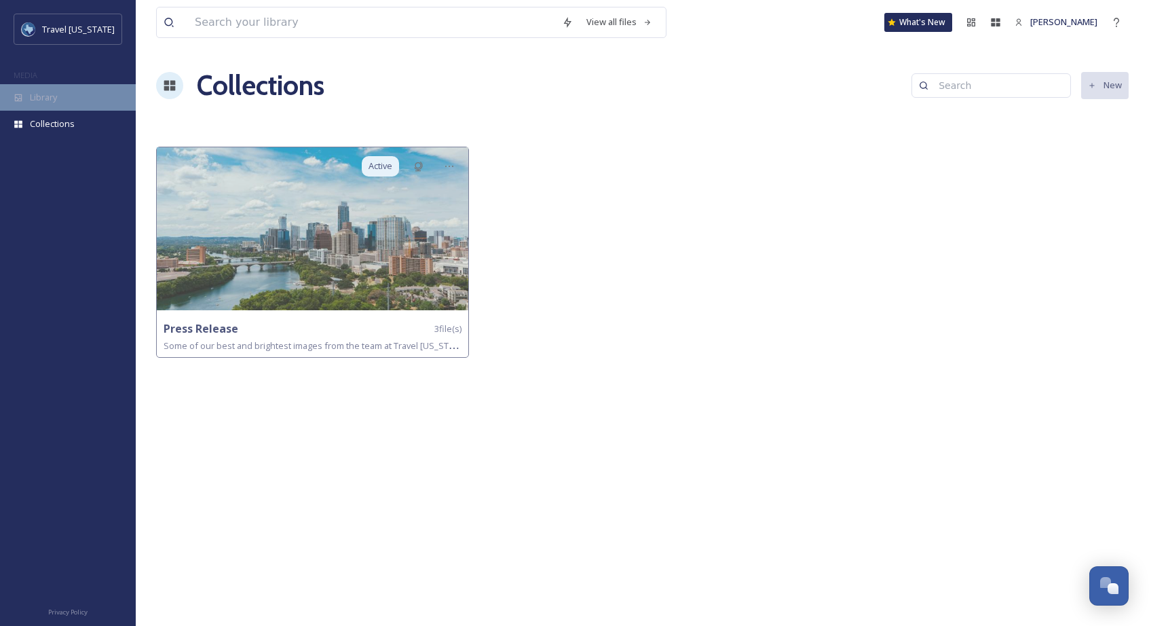
click at [54, 102] on span "Library" at bounding box center [43, 97] width 27 height 13
